Goal: Find contact information: Find contact information

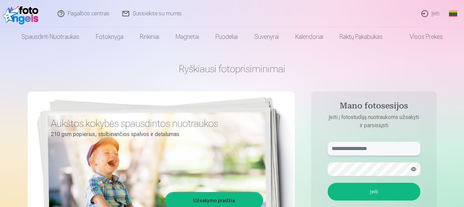
drag, startPoint x: 348, startPoint y: 150, endPoint x: 367, endPoint y: 150, distance: 18.8
click at [348, 149] on input "text" at bounding box center [374, 149] width 93 height 14
type input "******"
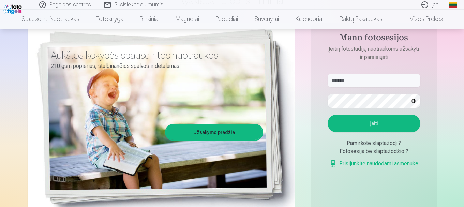
click at [371, 123] on button "Įeiti" at bounding box center [374, 124] width 93 height 18
click at [416, 99] on button "button" at bounding box center [413, 100] width 13 height 13
click at [379, 122] on button "Įeiti" at bounding box center [374, 124] width 93 height 18
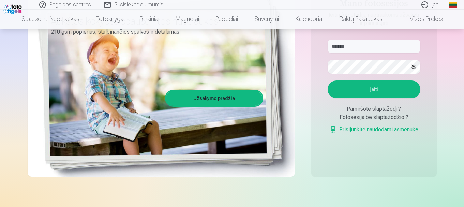
click at [371, 113] on div "Pamiršote slaptažodį ?" at bounding box center [374, 109] width 93 height 8
click at [372, 131] on link "Prisijunkite naudodami asmenukę" at bounding box center [374, 129] width 89 height 8
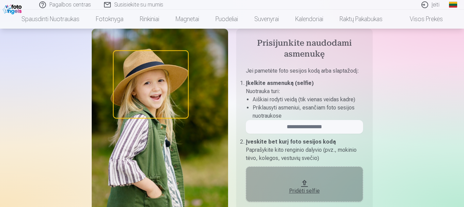
scroll to position [68, 0]
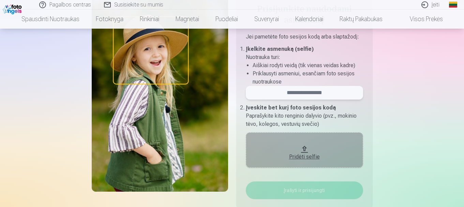
click at [310, 93] on input "email" at bounding box center [304, 93] width 117 height 14
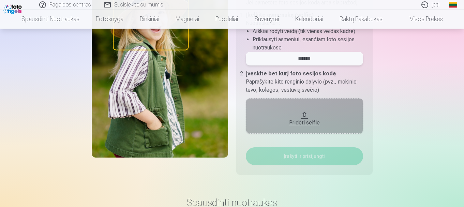
type input "******"
click at [305, 114] on button "Pridėti selfie" at bounding box center [304, 115] width 117 height 35
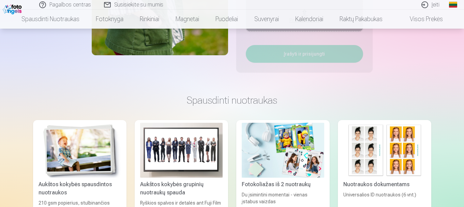
scroll to position [136, 0]
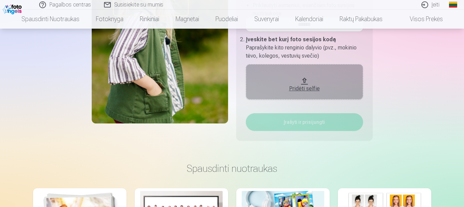
click at [305, 87] on div "Pridėti selfie" at bounding box center [305, 89] width 104 height 8
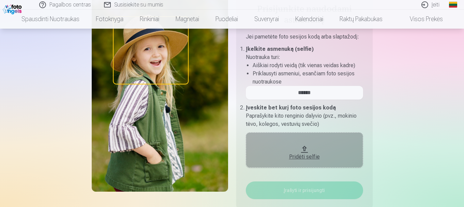
scroll to position [0, 0]
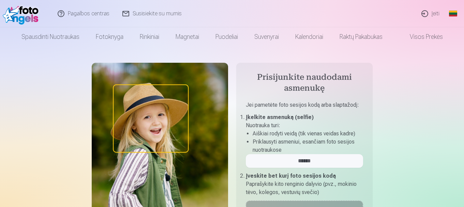
click at [424, 14] on link "Įeiti" at bounding box center [430, 13] width 31 height 27
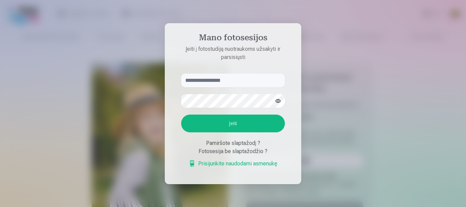
click at [226, 151] on div "Fotosesija be slaptažodžio ?" at bounding box center [233, 151] width 104 height 8
click at [204, 78] on input "text" at bounding box center [233, 81] width 104 height 14
drag, startPoint x: 203, startPoint y: 129, endPoint x: 221, endPoint y: 128, distance: 18.4
click at [204, 129] on button "Įeiti" at bounding box center [233, 124] width 104 height 18
drag, startPoint x: 217, startPoint y: 77, endPoint x: 166, endPoint y: 70, distance: 51.3
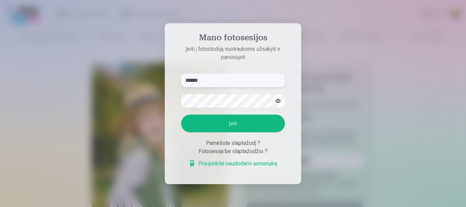
click at [166, 70] on aside "Mano fotosesijos Įeiti į fotostudiją nuotraukoms užsakyti ir parsisiųsti ******…" at bounding box center [233, 103] width 136 height 161
type input "*"
type input "******"
click at [166, 102] on aside "Mano fotosesijos Įeiti į fotostudiją nuotraukoms užsakyti ir parsisiųsti ******…" at bounding box center [233, 103] width 136 height 161
click at [201, 121] on button "Įeiti" at bounding box center [233, 124] width 104 height 18
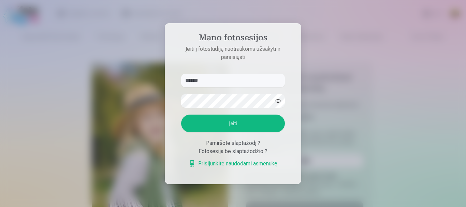
click at [303, 104] on div at bounding box center [233, 103] width 466 height 207
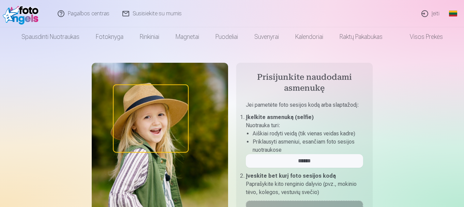
click at [154, 14] on link "Susisiekite su mumis" at bounding box center [152, 13] width 72 height 27
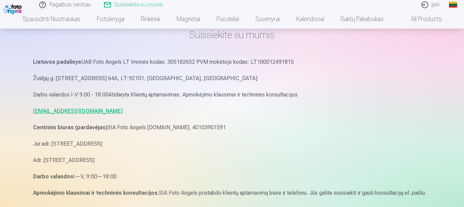
scroll to position [102, 0]
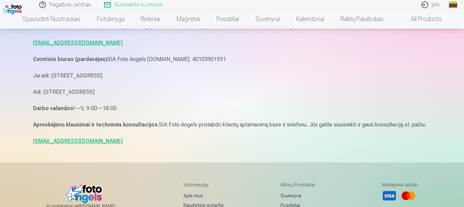
click at [68, 140] on link "[EMAIL_ADDRESS][DOMAIN_NAME]" at bounding box center [78, 141] width 90 height 6
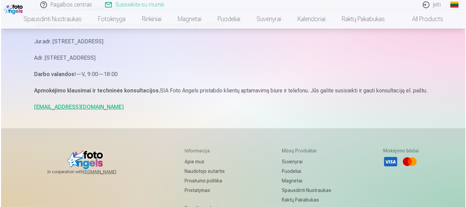
scroll to position [0, 0]
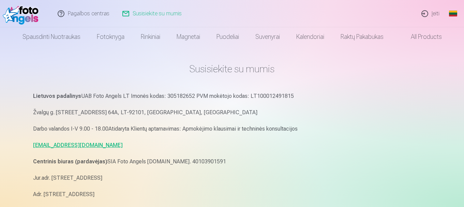
click at [430, 13] on link "Įeiti" at bounding box center [430, 13] width 31 height 27
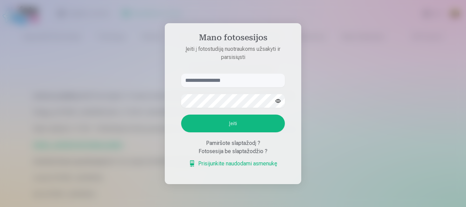
click at [205, 81] on input "text" at bounding box center [233, 81] width 104 height 14
type input "**********"
click at [203, 123] on button "Įeiti" at bounding box center [233, 124] width 104 height 18
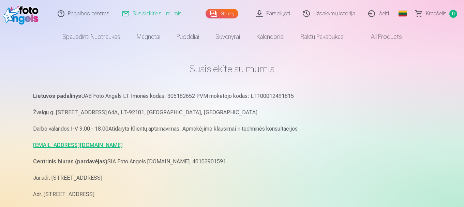
click at [334, 15] on link "Užsakymų istorija" at bounding box center [329, 13] width 65 height 27
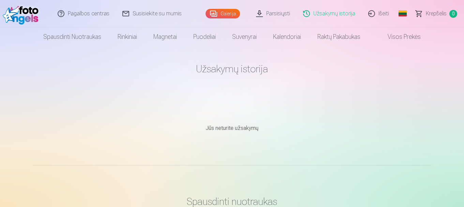
click at [232, 13] on link "Galerija" at bounding box center [223, 14] width 34 height 10
